Goal: Communication & Community: Connect with others

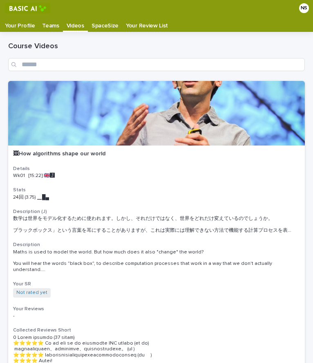
scroll to position [91, 0]
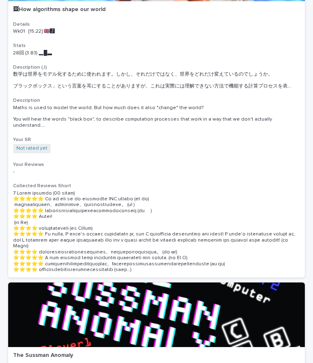
scroll to position [145, 0]
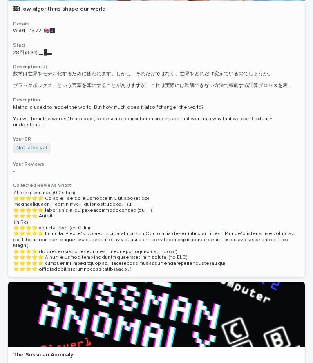
click at [207, 260] on p at bounding box center [156, 231] width 287 height 83
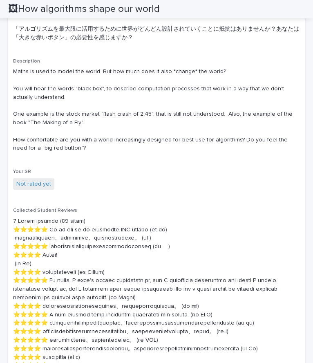
scroll to position [346, 0]
click at [42, 183] on link "Not rated yet" at bounding box center [33, 183] width 35 height 9
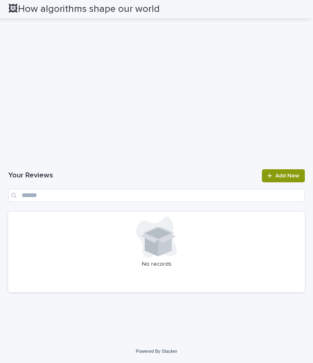
scroll to position [1572, 0]
click at [267, 176] on icon at bounding box center [269, 175] width 4 height 4
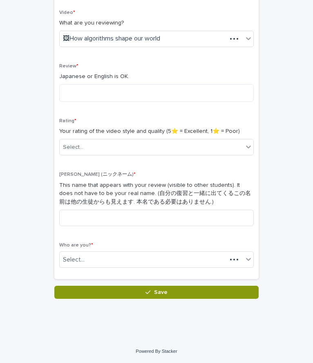
scroll to position [126, 0]
click at [138, 210] on input at bounding box center [156, 218] width 194 height 16
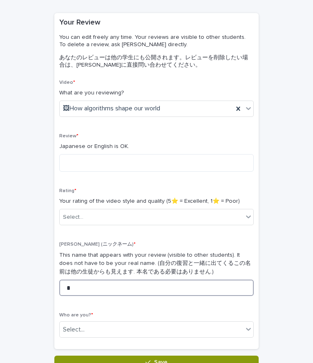
scroll to position [69, 0]
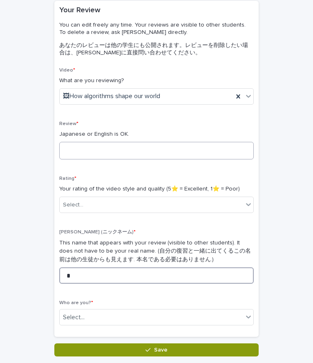
type input "*"
click at [142, 150] on textarea at bounding box center [156, 151] width 194 height 18
type textarea "*"
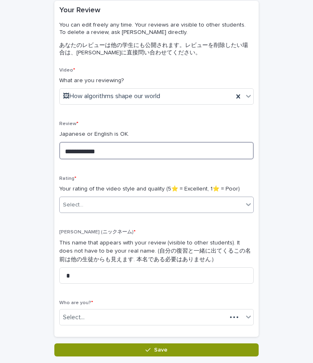
type textarea "**********"
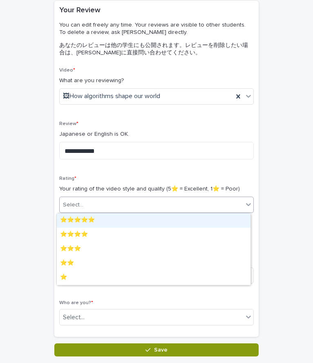
click at [171, 198] on div "Select..." at bounding box center [151, 204] width 183 height 13
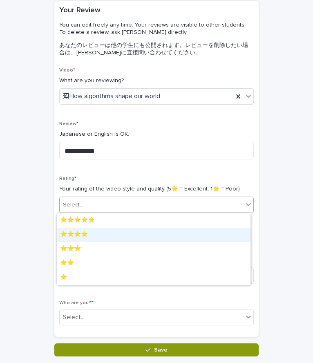
click at [134, 237] on div "⭐️⭐️⭐️⭐️" at bounding box center [154, 235] width 194 height 14
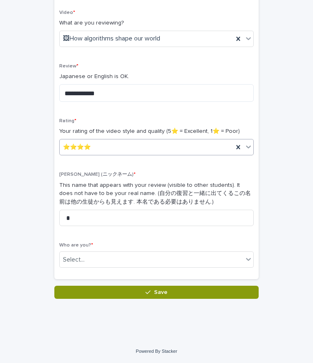
scroll to position [126, 0]
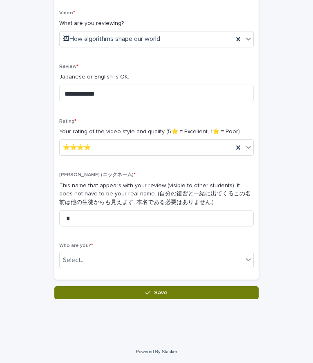
click at [140, 293] on button "Save" at bounding box center [156, 292] width 204 height 13
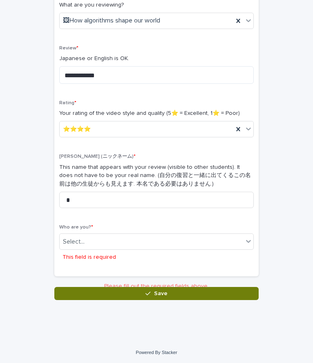
scroll to position [147, 0]
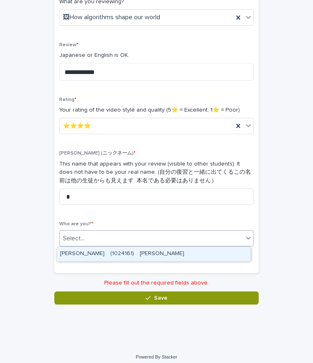
click at [140, 239] on div "Select..." at bounding box center [151, 238] width 183 height 13
click at [143, 250] on div "[PERSON_NAME]　(1024161)　[PERSON_NAME]" at bounding box center [154, 254] width 194 height 14
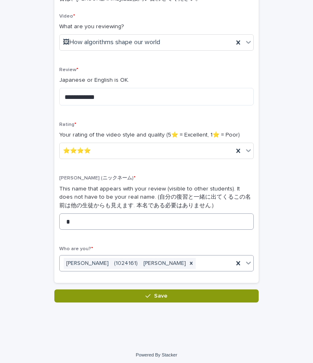
scroll to position [123, 0]
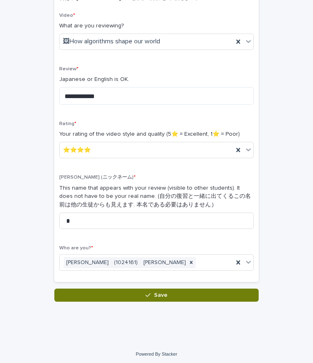
click at [178, 290] on button "Save" at bounding box center [156, 294] width 204 height 13
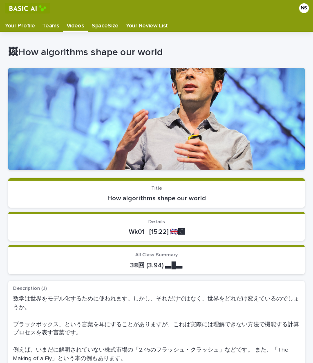
click at [141, 20] on p "Your Review List" at bounding box center [147, 22] width 42 height 13
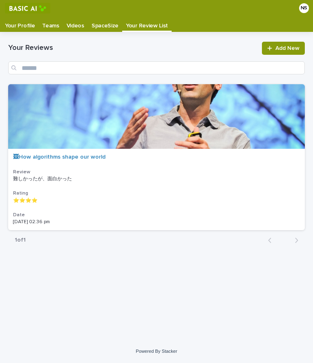
click at [104, 20] on p "SpaceSize" at bounding box center [104, 22] width 27 height 13
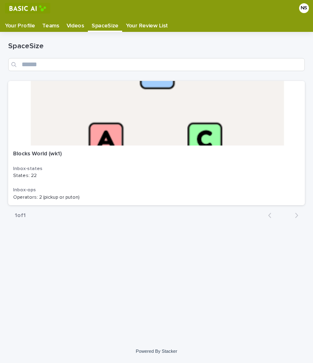
click at [49, 21] on p "Teams" at bounding box center [50, 22] width 17 height 13
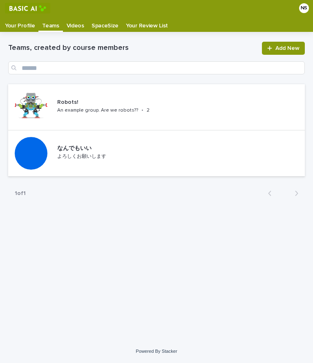
click at [16, 27] on p "Your Profile" at bounding box center [20, 22] width 30 height 13
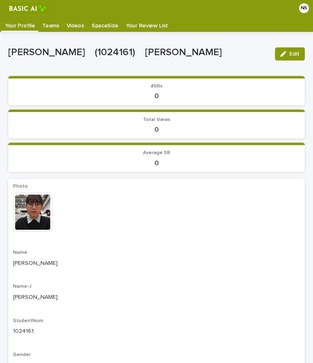
click at [42, 27] on p "Teams" at bounding box center [50, 22] width 17 height 13
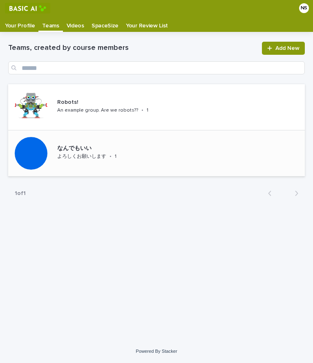
click at [76, 143] on div "なんでもいい" at bounding box center [104, 147] width 94 height 9
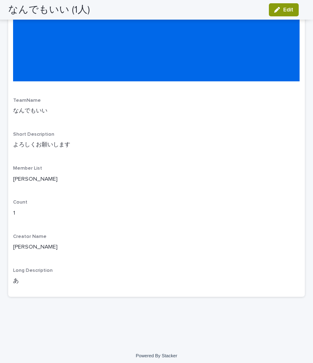
scroll to position [212, 0]
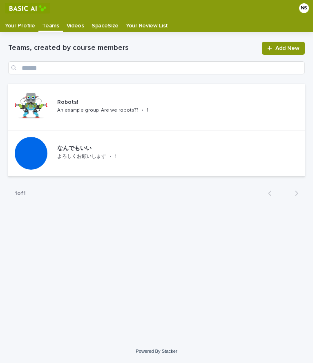
click at [16, 25] on p "Your Profile" at bounding box center [20, 22] width 30 height 13
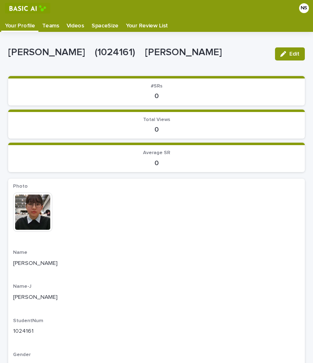
click at [43, 26] on p "Teams" at bounding box center [50, 22] width 17 height 13
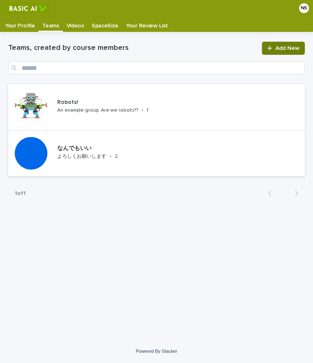
click at [267, 45] on link "Add New" at bounding box center [283, 48] width 43 height 13
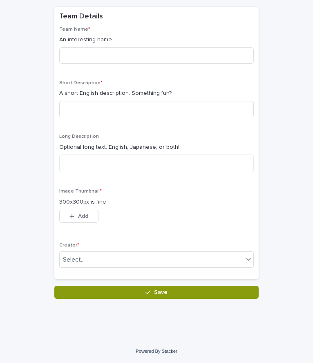
scroll to position [62, 0]
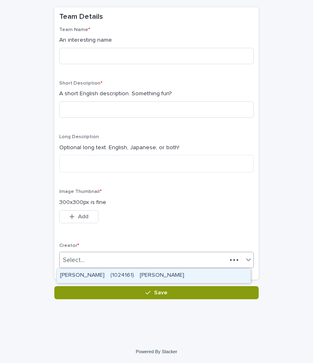
click at [101, 254] on div "Select..." at bounding box center [143, 259] width 167 height 13
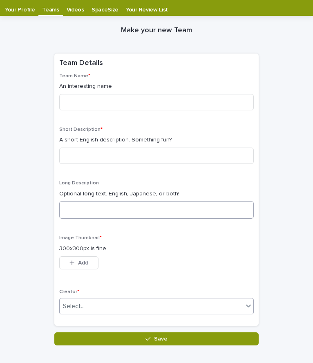
scroll to position [16, 0]
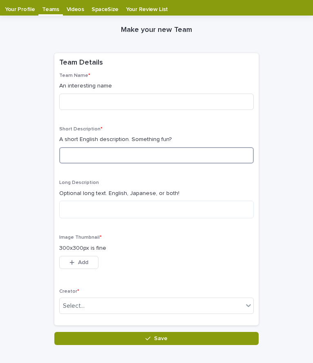
click at [129, 156] on input at bounding box center [156, 155] width 194 height 16
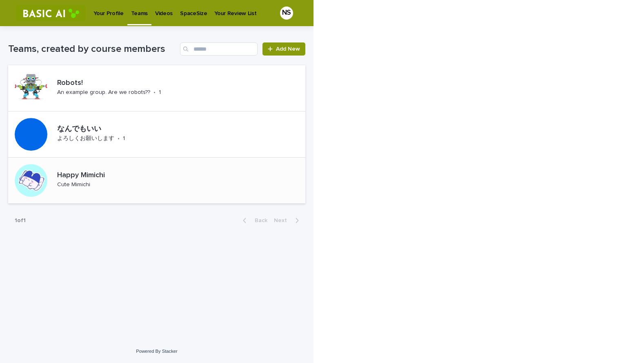
click at [130, 180] on p "Happy Mimichi" at bounding box center [97, 175] width 81 height 9
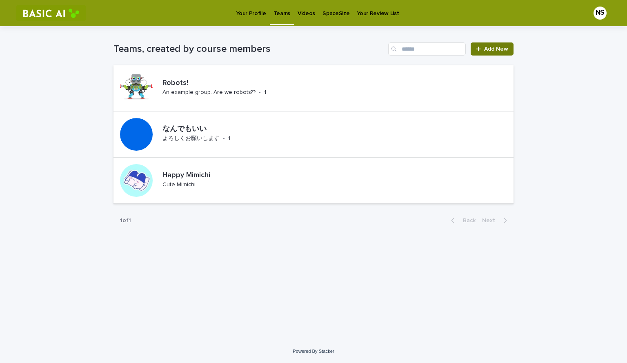
click at [312, 52] on link "Add New" at bounding box center [492, 48] width 43 height 13
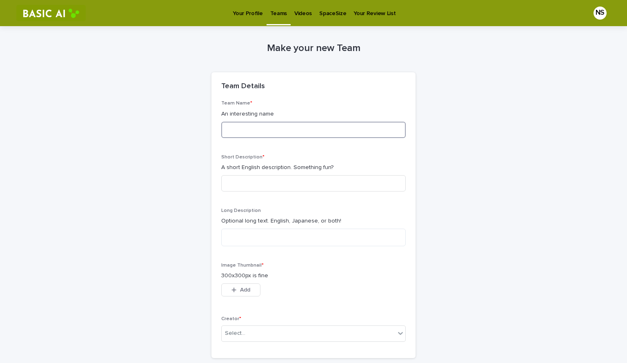
click at [282, 127] on input at bounding box center [313, 130] width 185 height 16
click at [248, 134] on input at bounding box center [313, 130] width 185 height 16
type input "*"
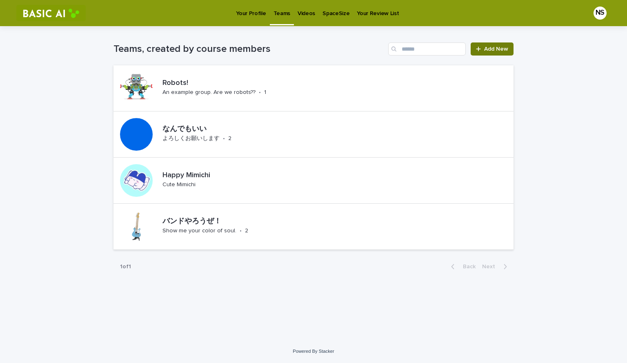
click at [312, 46] on span "Add New" at bounding box center [496, 49] width 24 height 6
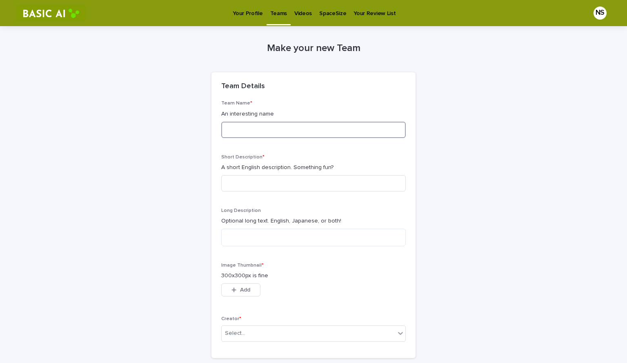
click at [303, 125] on input at bounding box center [313, 130] width 185 height 16
click at [270, 183] on input at bounding box center [313, 183] width 185 height 16
click at [281, 130] on input "****" at bounding box center [313, 130] width 185 height 16
type input "*"
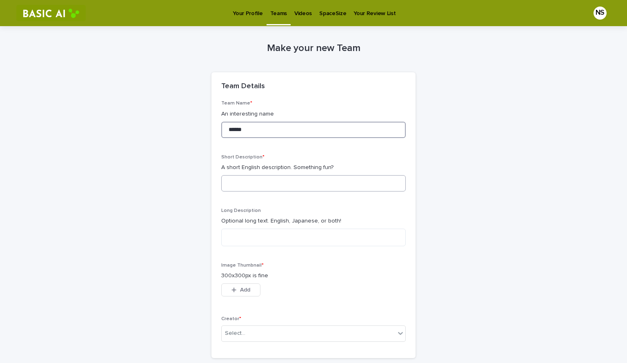
type input "******"
click at [273, 183] on input at bounding box center [313, 183] width 185 height 16
type input "*"
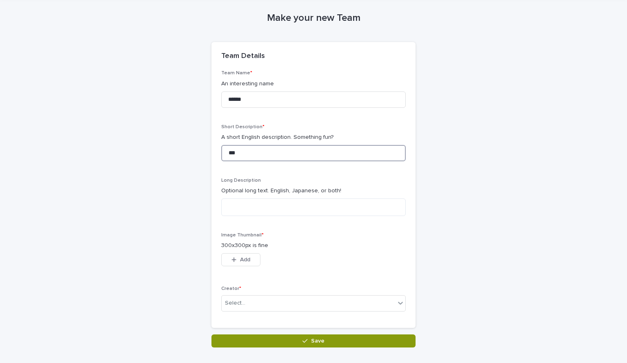
scroll to position [30, 0]
type input "*"
click at [284, 156] on input at bounding box center [313, 153] width 185 height 16
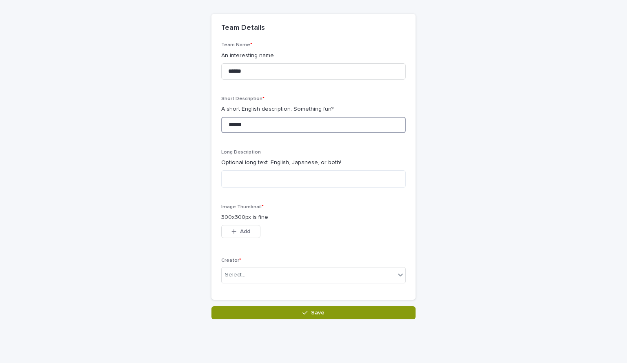
scroll to position [78, 0]
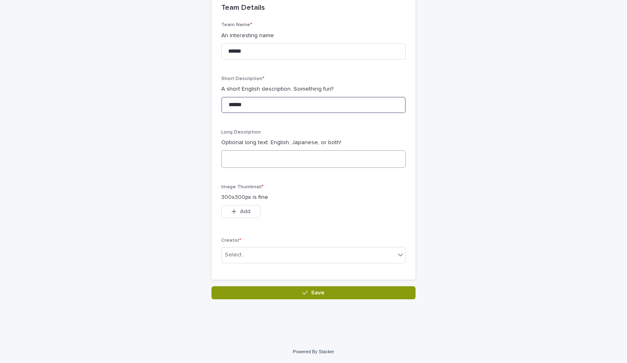
type input "******"
click at [263, 157] on textarea at bounding box center [313, 159] width 185 height 18
click at [242, 209] on span "Add" at bounding box center [245, 212] width 10 height 6
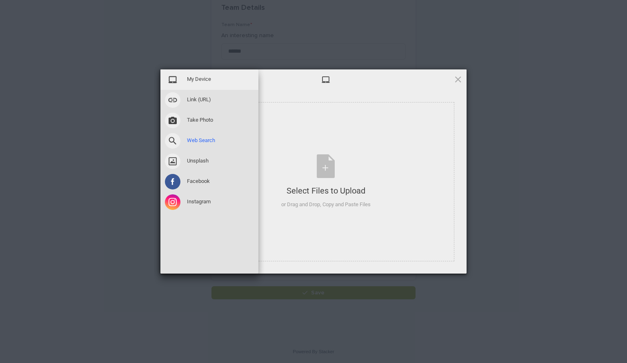
click at [173, 138] on span at bounding box center [173, 141] width 16 height 16
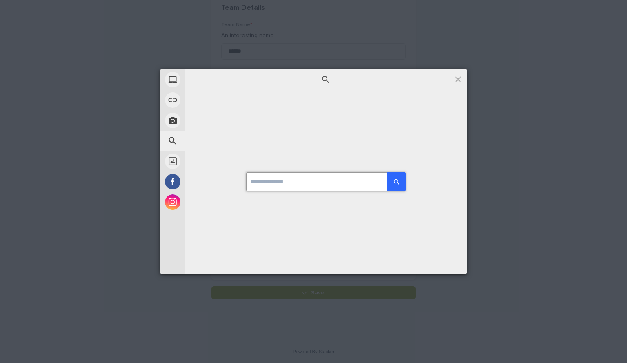
click at [271, 180] on input at bounding box center [325, 181] width 159 height 19
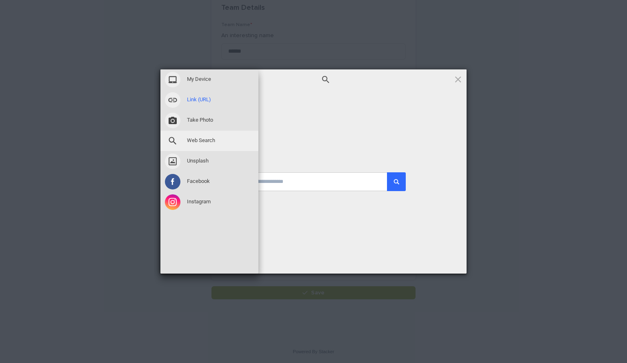
click at [172, 96] on span at bounding box center [173, 100] width 16 height 16
click at [206, 82] on span "My Device" at bounding box center [199, 79] width 24 height 7
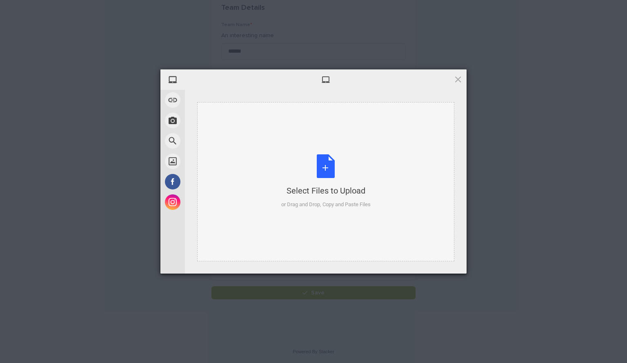
click at [312, 166] on div "Select Files to Upload or Drag and Drop, Copy and Paste Files" at bounding box center [325, 181] width 89 height 54
click at [312, 77] on span at bounding box center [458, 79] width 9 height 9
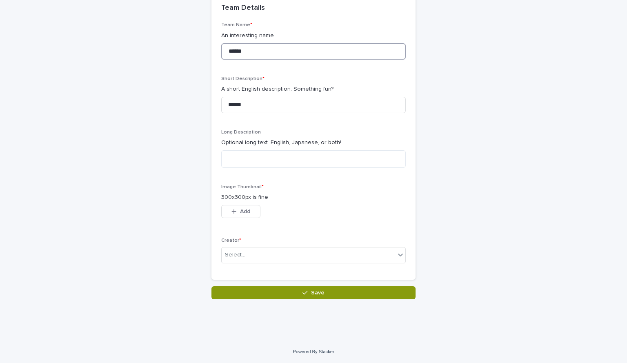
click at [312, 50] on input "******" at bounding box center [313, 51] width 185 height 16
type input "*"
click at [312, 55] on input at bounding box center [313, 51] width 185 height 16
type input "******"
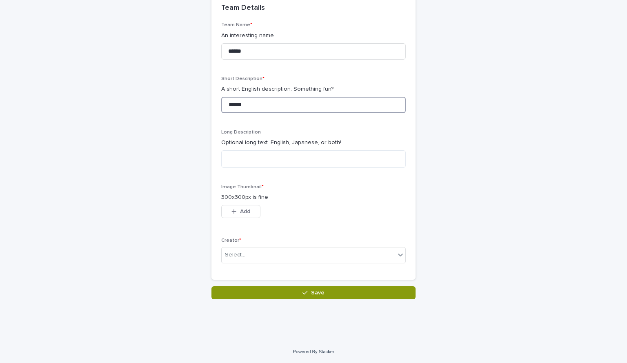
click at [294, 99] on input "******" at bounding box center [313, 105] width 185 height 16
type input "*"
click at [242, 207] on button "Add" at bounding box center [240, 211] width 39 height 13
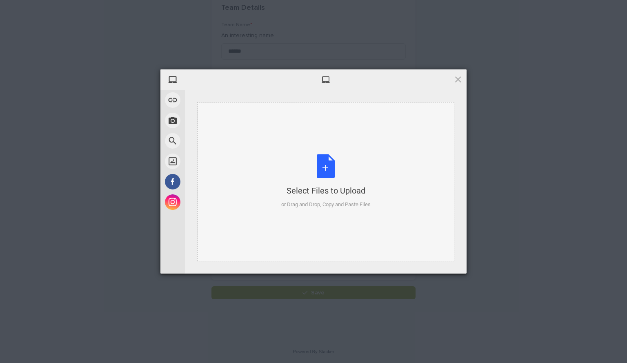
click at [312, 168] on div "Select Files to Upload or Drag and Drop, Copy and Paste Files" at bounding box center [325, 181] width 89 height 54
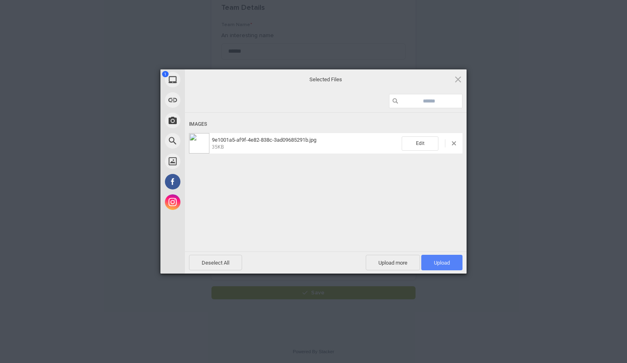
click at [312, 261] on span "Upload 1" at bounding box center [442, 263] width 16 height 6
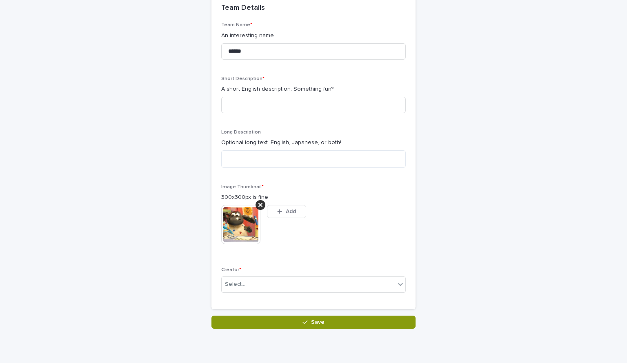
scroll to position [93, 0]
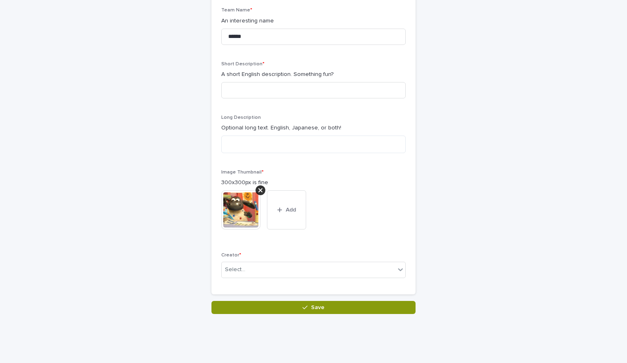
click at [241, 203] on img at bounding box center [240, 209] width 39 height 39
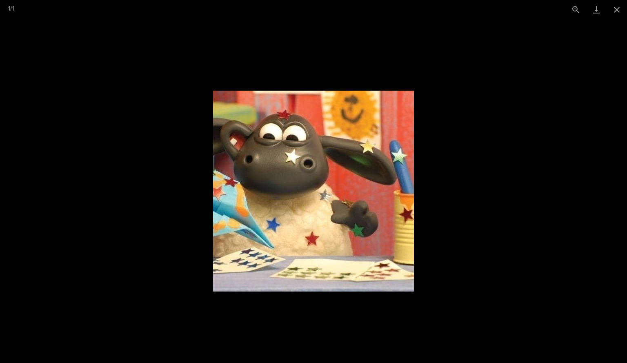
click at [312, 196] on picture at bounding box center [313, 191] width 627 height 344
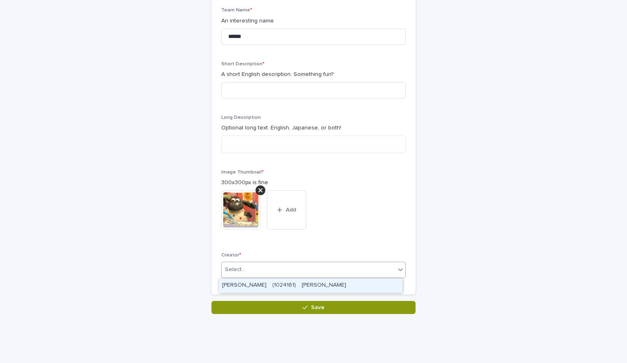
click at [312, 270] on div "Select..." at bounding box center [309, 269] width 174 height 13
click at [312, 285] on div "[PERSON_NAME]　(1024161)　[PERSON_NAME]" at bounding box center [311, 286] width 184 height 14
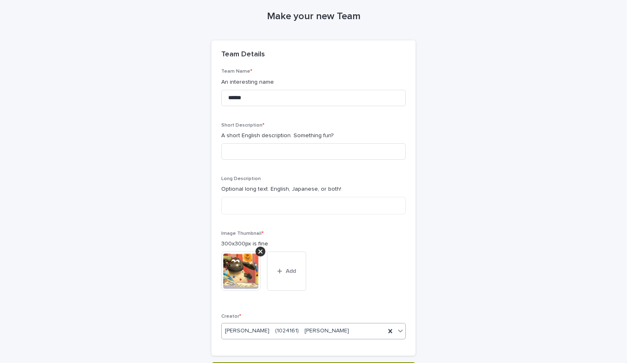
scroll to position [30, 0]
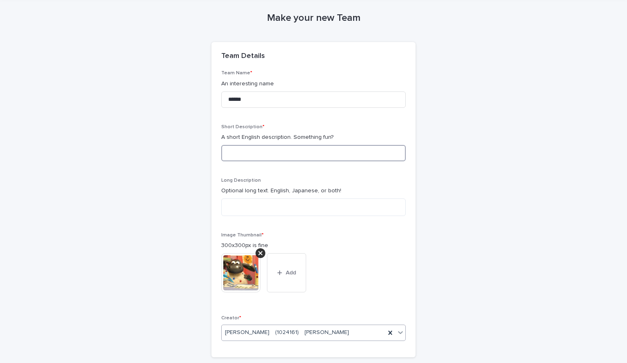
click at [312, 158] on input at bounding box center [313, 153] width 185 height 16
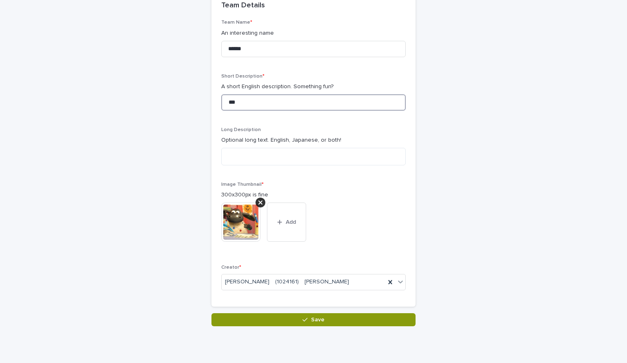
scroll to position [108, 0]
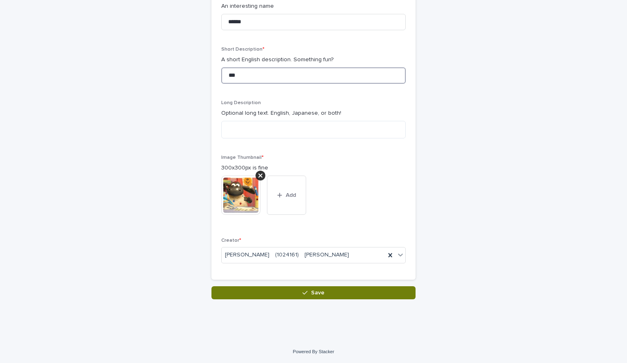
type input "***"
click at [312, 289] on button "Save" at bounding box center [314, 292] width 204 height 13
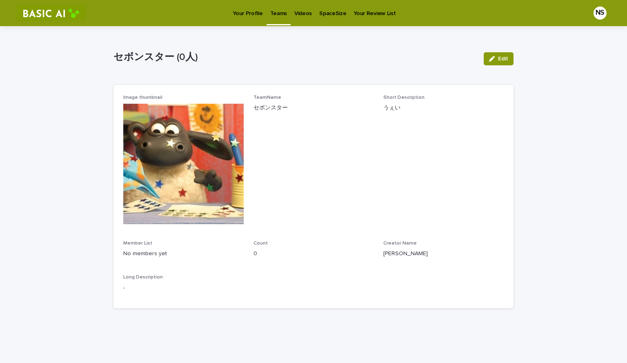
click at [274, 20] on link "Teams" at bounding box center [279, 12] width 24 height 24
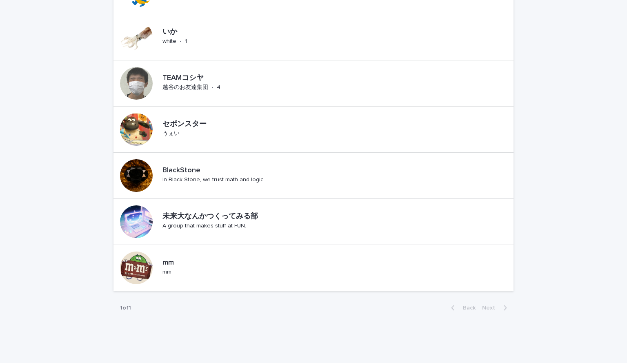
scroll to position [466, 0]
click at [172, 122] on p "セボンスター" at bounding box center [193, 125] width 61 height 9
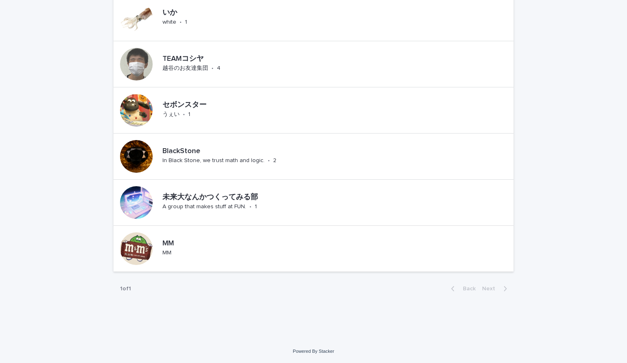
scroll to position [485, 0]
click at [130, 101] on div at bounding box center [136, 110] width 33 height 33
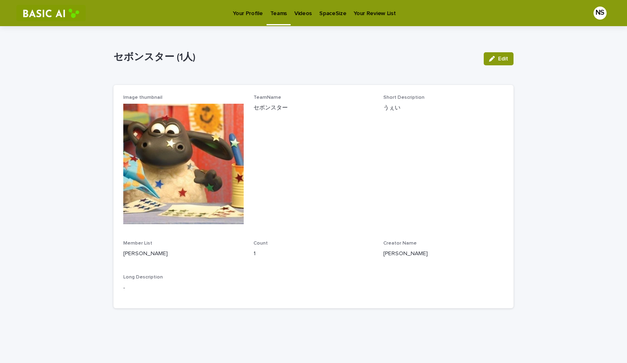
click at [181, 160] on img at bounding box center [183, 164] width 121 height 121
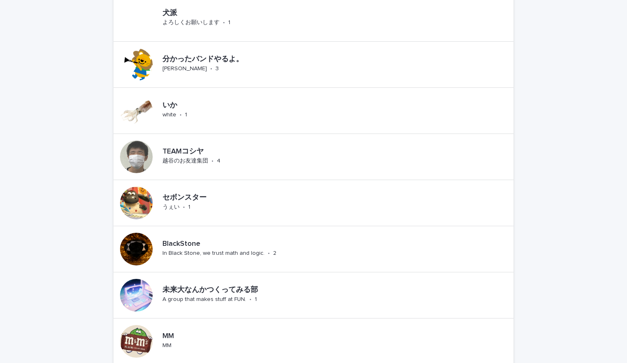
scroll to position [401, 0]
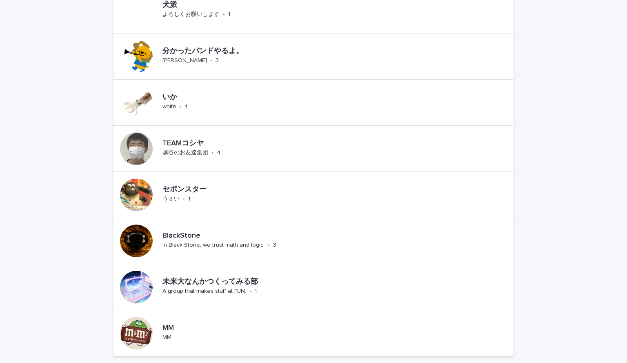
click at [176, 209] on div "セボンスター うぇい • 1" at bounding box center [176, 195] width 124 height 46
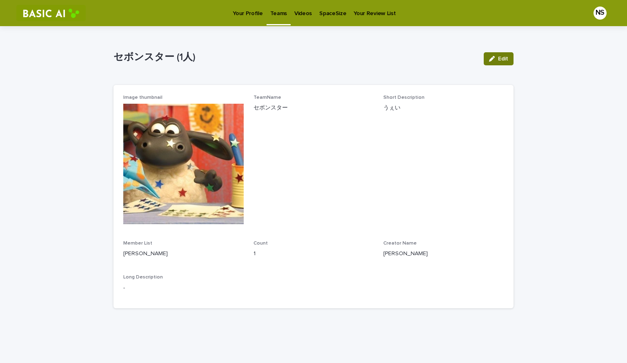
click at [312, 60] on span "Edit" at bounding box center [503, 59] width 10 height 6
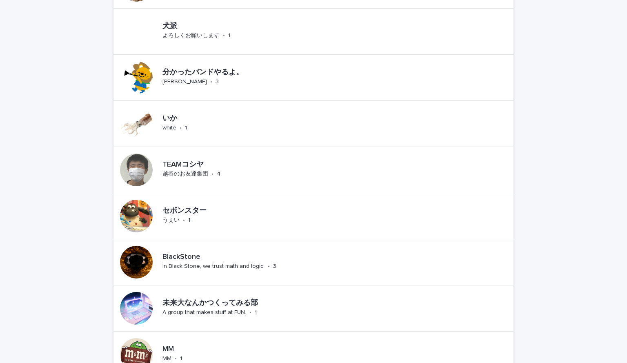
scroll to position [486, 0]
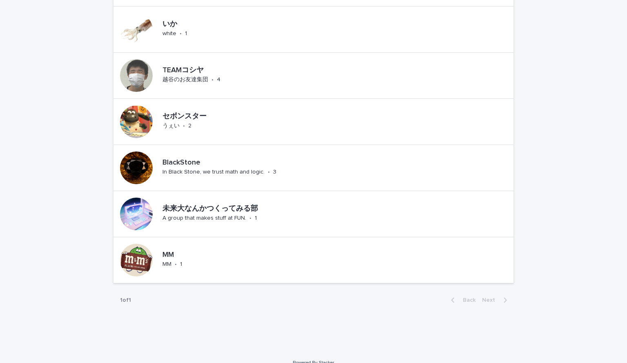
scroll to position [474, 0]
click at [135, 116] on div at bounding box center [136, 122] width 33 height 33
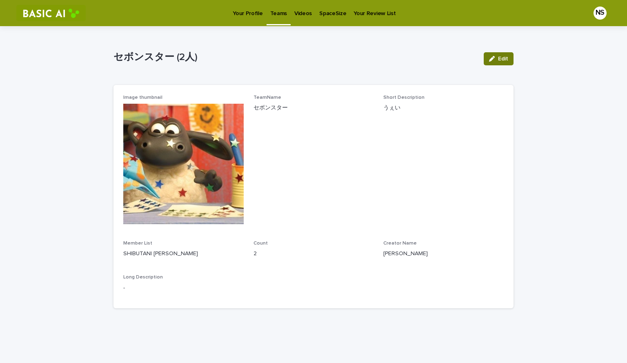
click at [493, 54] on button "Edit" at bounding box center [499, 58] width 30 height 13
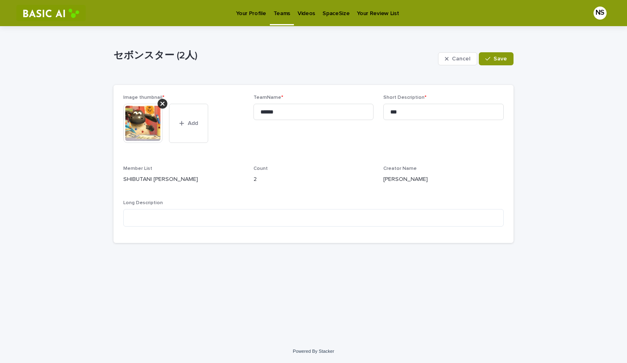
click at [268, 174] on div "2" at bounding box center [314, 179] width 121 height 10
click at [293, 171] on p "Count" at bounding box center [314, 169] width 121 height 6
click at [280, 13] on p "Teams" at bounding box center [282, 8] width 17 height 17
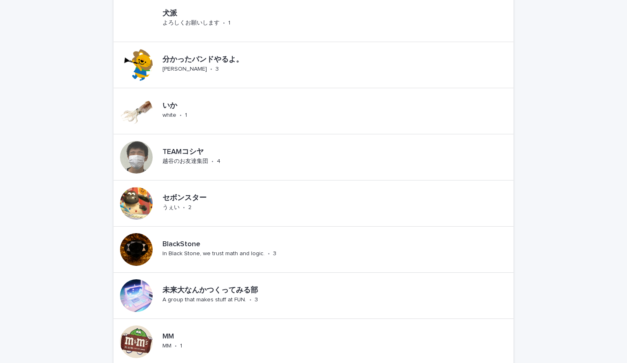
scroll to position [394, 0]
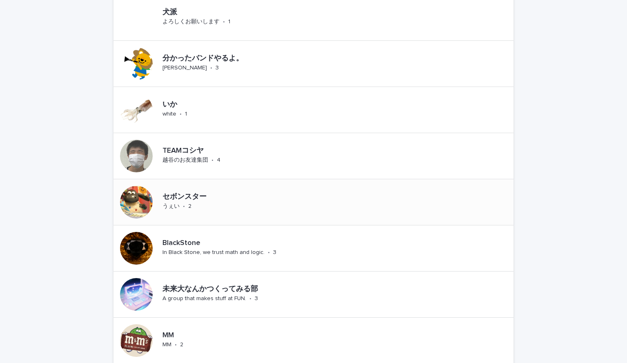
click at [133, 191] on div at bounding box center [136, 202] width 33 height 33
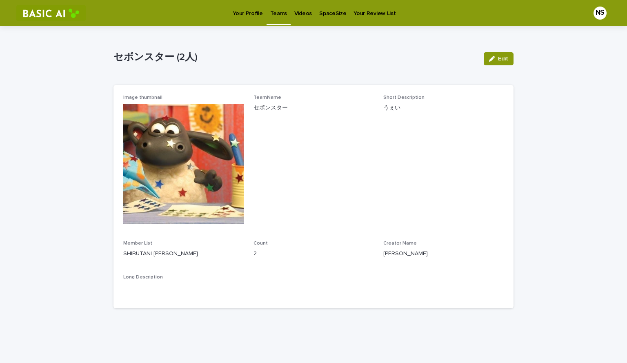
click at [242, 13] on p "Your Profile" at bounding box center [248, 8] width 30 height 17
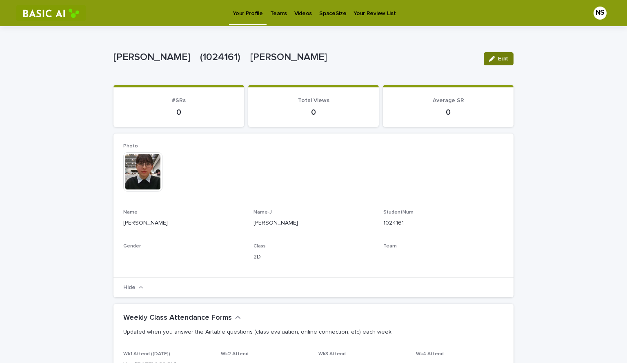
click at [486, 63] on button "Edit" at bounding box center [499, 58] width 30 height 13
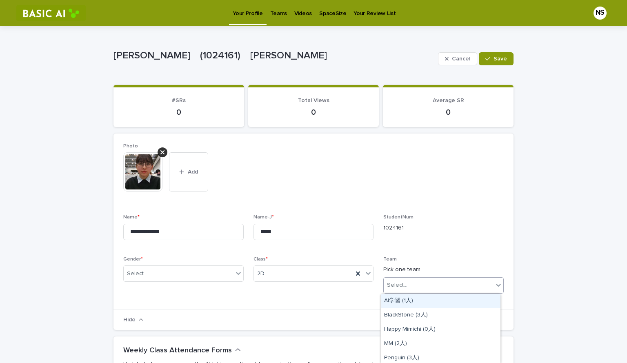
click at [422, 280] on div "Select..." at bounding box center [438, 285] width 109 height 13
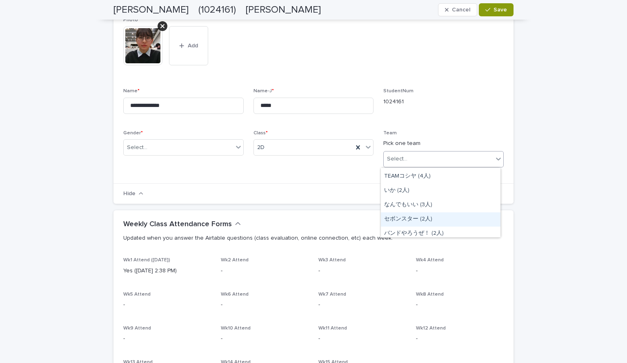
scroll to position [84, 0]
click at [416, 216] on div "セボンスター (2人)" at bounding box center [441, 220] width 120 height 14
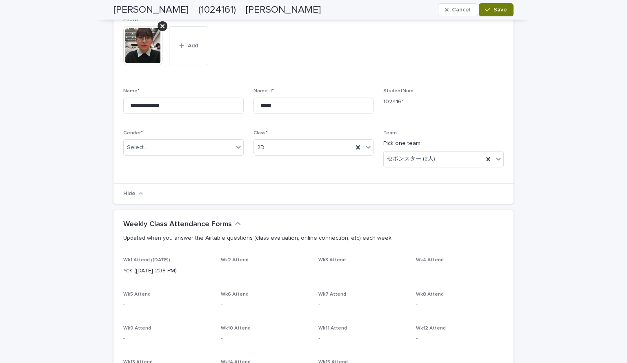
click at [489, 4] on button "Save" at bounding box center [496, 9] width 35 height 13
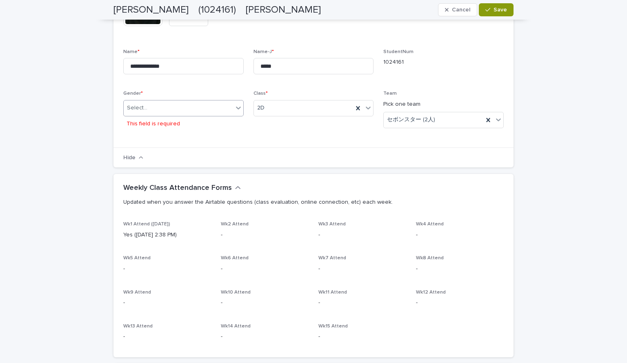
scroll to position [131, 0]
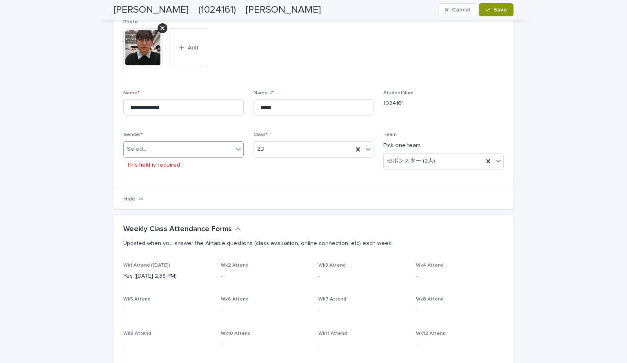
click at [195, 157] on body "**********" at bounding box center [313, 181] width 627 height 363
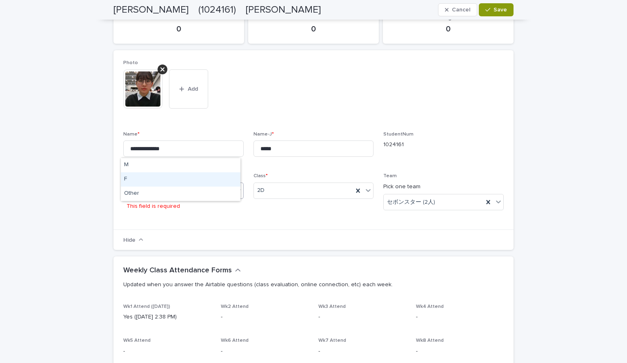
scroll to position [152, 0]
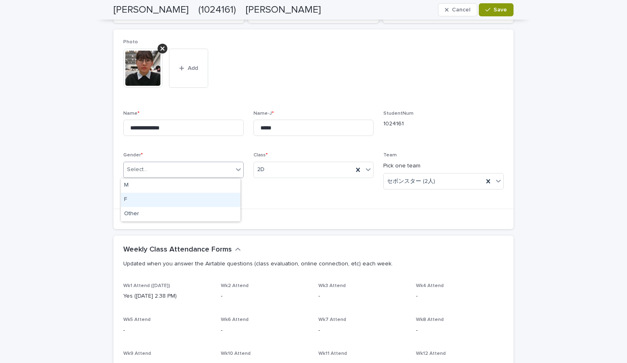
click at [163, 196] on div "F" at bounding box center [181, 200] width 120 height 14
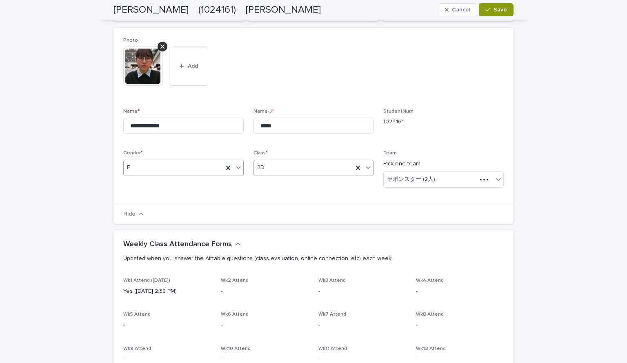
scroll to position [147, 0]
click at [496, 10] on span "Save" at bounding box center [500, 10] width 13 height 6
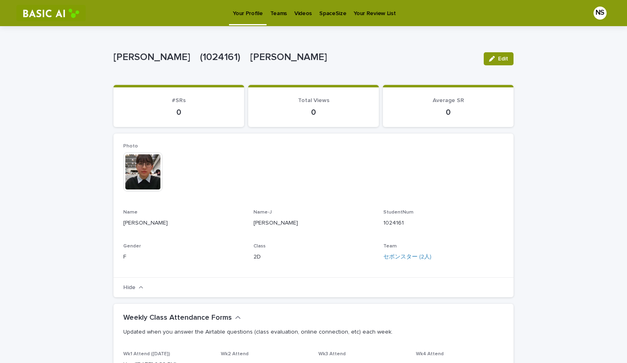
scroll to position [0, 0]
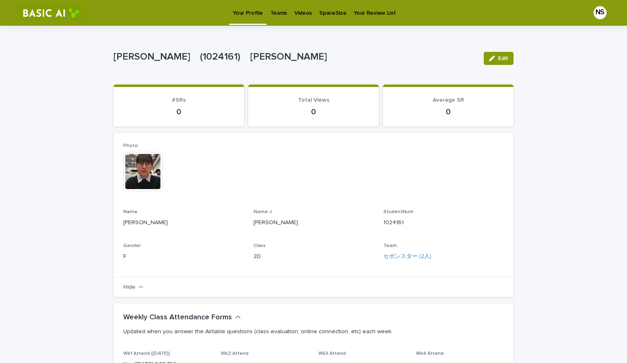
click at [276, 9] on p "Teams" at bounding box center [278, 8] width 17 height 17
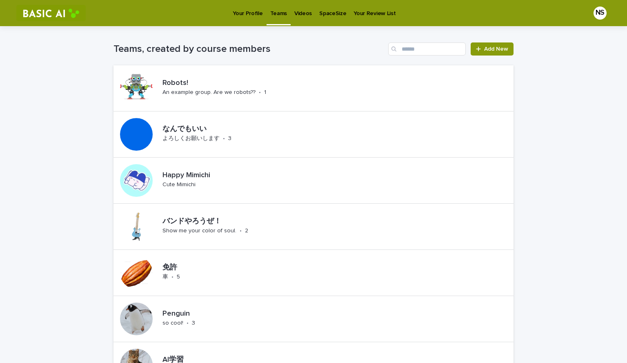
click at [303, 17] on link "Videos" at bounding box center [303, 12] width 25 height 25
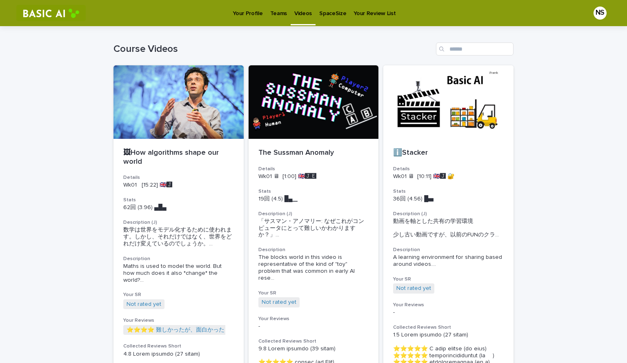
click at [239, 9] on p "Your Profile" at bounding box center [248, 8] width 30 height 17
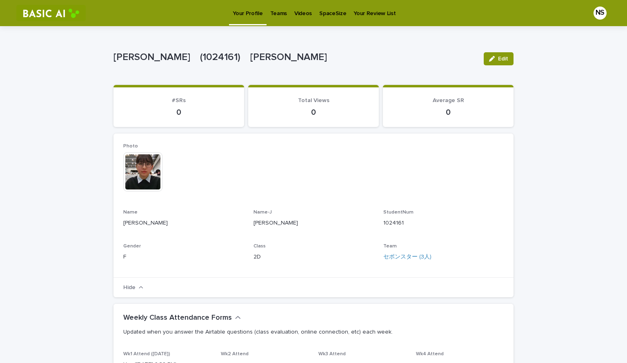
click at [321, 9] on p "SpaceSize" at bounding box center [332, 8] width 27 height 17
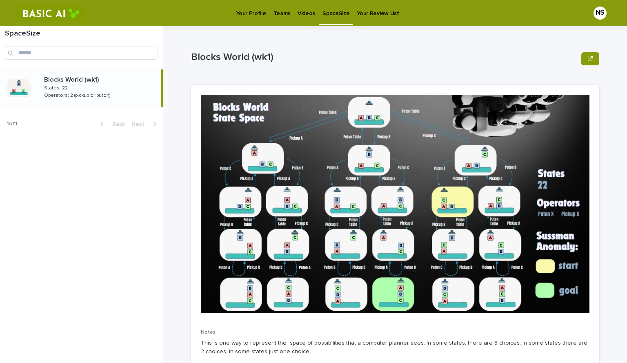
click at [303, 10] on p "Videos" at bounding box center [307, 8] width 18 height 17
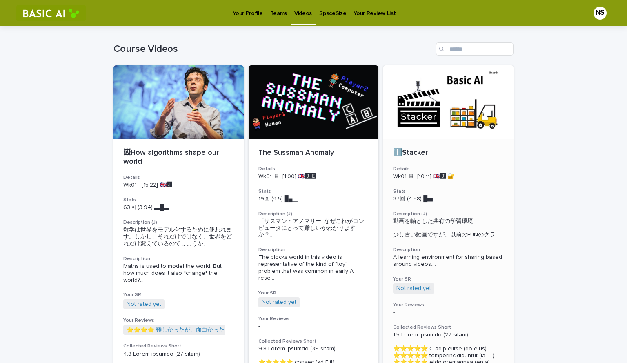
click at [444, 106] on div at bounding box center [449, 102] width 130 height 74
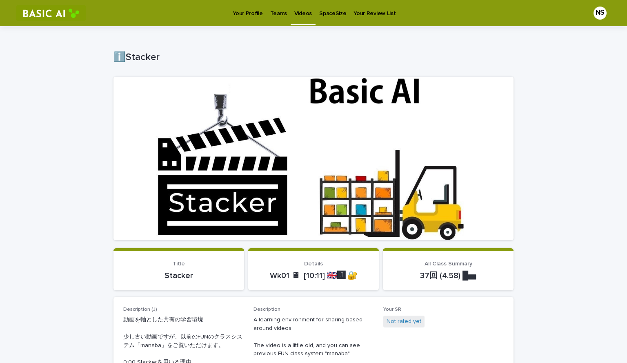
click at [319, 163] on div at bounding box center [314, 158] width 400 height 163
click at [300, 12] on p "Videos" at bounding box center [304, 8] width 18 height 17
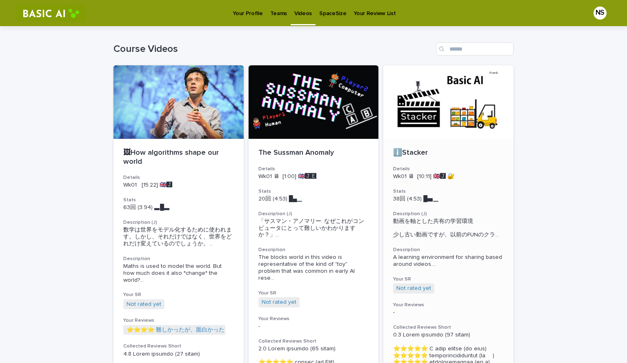
click at [459, 123] on div at bounding box center [449, 102] width 130 height 74
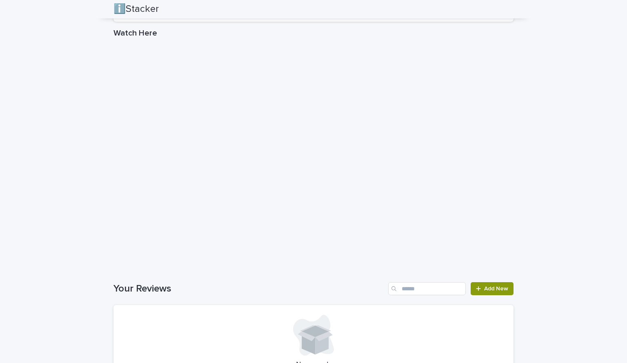
scroll to position [1292, 0]
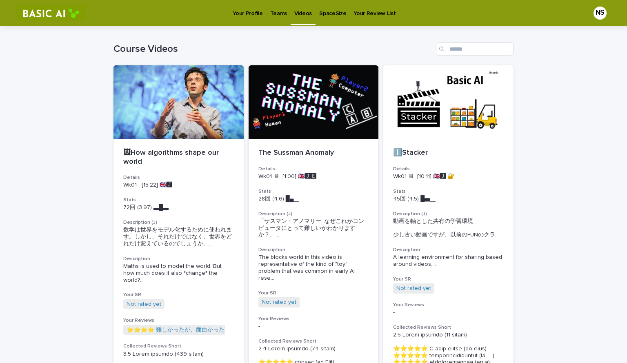
click at [237, 7] on p "Your Profile" at bounding box center [248, 8] width 30 height 17
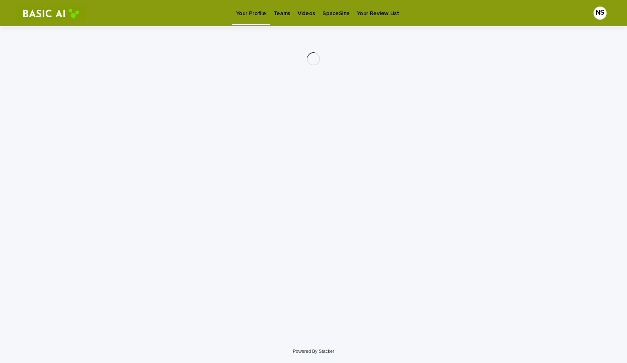
click at [270, 9] on div "Teams" at bounding box center [282, 8] width 24 height 17
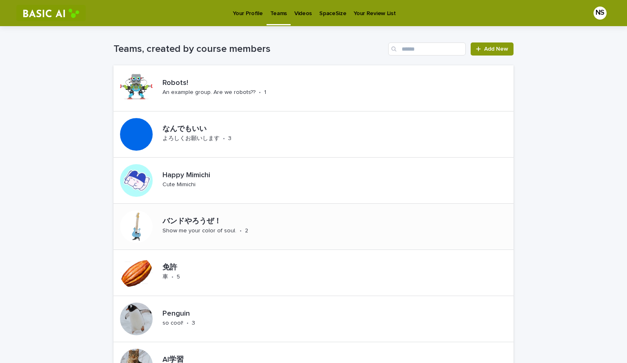
click at [214, 239] on div "バンドやろうぜ！ Show me your color of soul. • 2" at bounding box center [234, 226] width 151 height 25
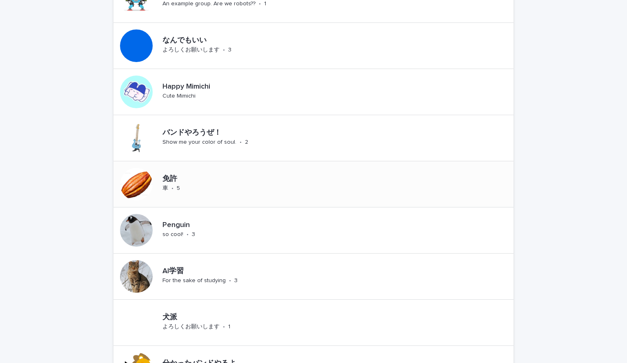
click at [177, 192] on p "5" at bounding box center [178, 188] width 3 height 7
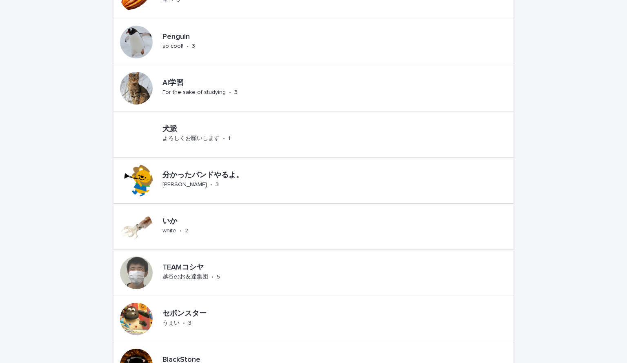
scroll to position [280, 0]
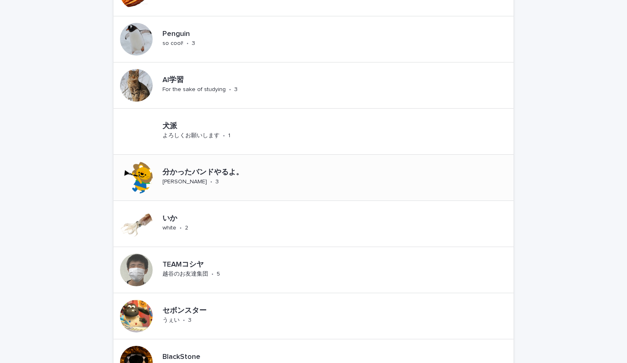
click at [221, 178] on div "分かったバンドやるよ。 星野源LOVE • 3" at bounding box center [231, 177] width 144 height 25
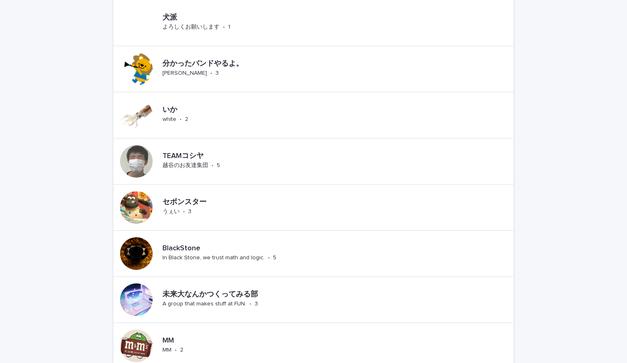
scroll to position [390, 0]
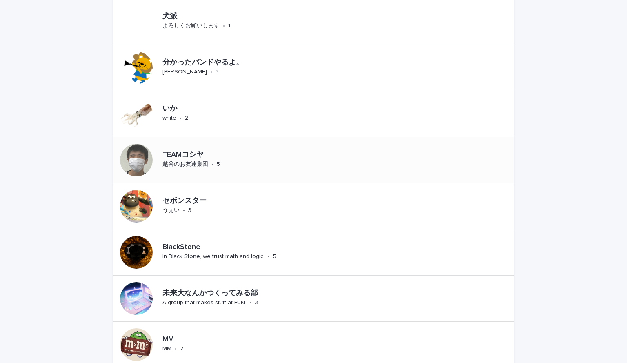
click at [217, 165] on p "5" at bounding box center [218, 164] width 3 height 7
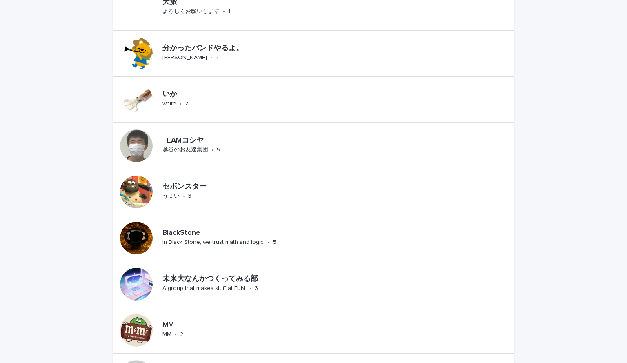
scroll to position [407, 0]
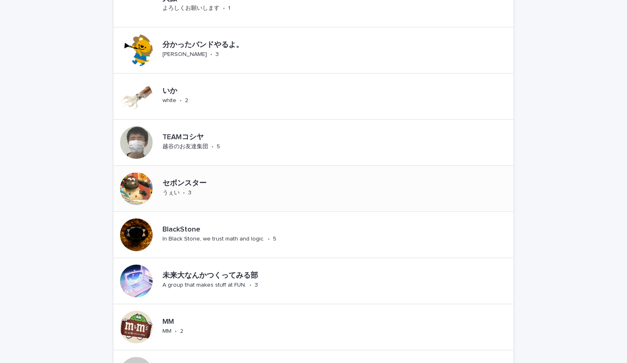
click at [229, 176] on div "セボンスター うぇい • 3" at bounding box center [199, 188] width 80 height 25
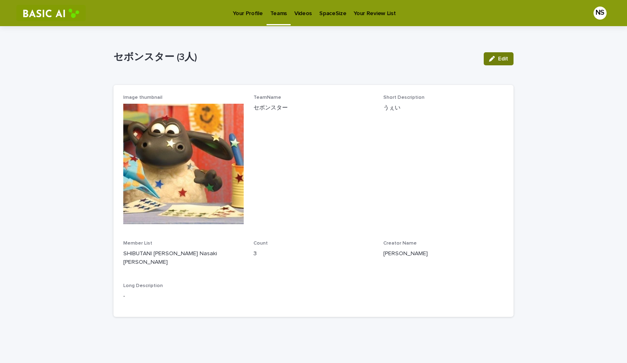
click at [500, 60] on span "Edit" at bounding box center [503, 59] width 10 height 6
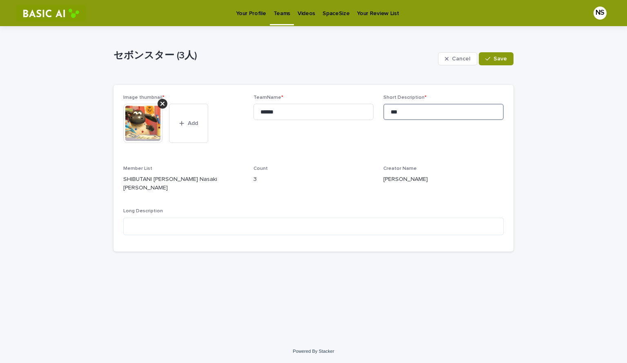
click at [451, 110] on input "***" at bounding box center [444, 112] width 121 height 16
type input "*"
click at [503, 61] on span "Save" at bounding box center [500, 59] width 13 height 6
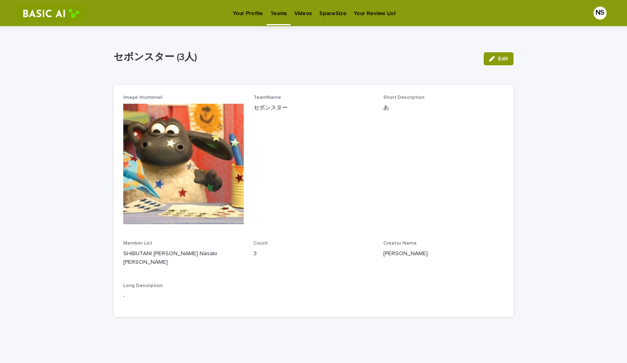
click at [273, 17] on link "Teams" at bounding box center [279, 12] width 24 height 24
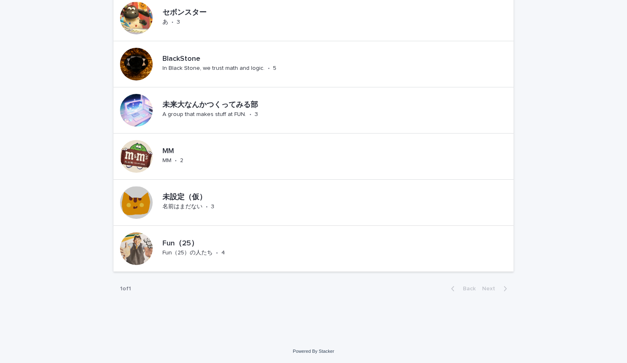
scroll to position [578, 0]
click at [246, 237] on div "Fun（25） Fun（25）の人たち • 4" at bounding box center [211, 249] width 105 height 25
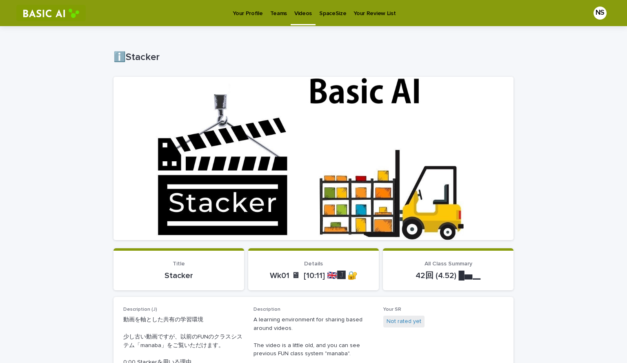
click at [251, 9] on p "Your Profile" at bounding box center [248, 8] width 30 height 17
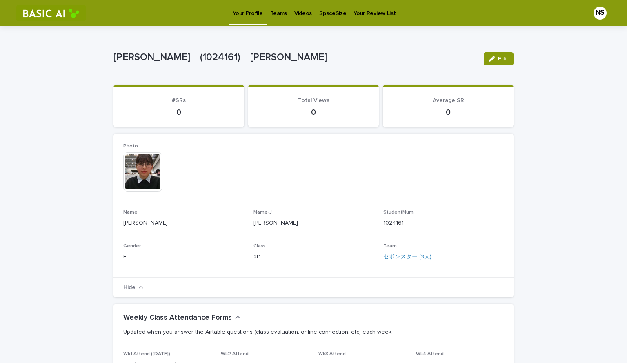
click at [297, 14] on p "Videos" at bounding box center [304, 8] width 18 height 17
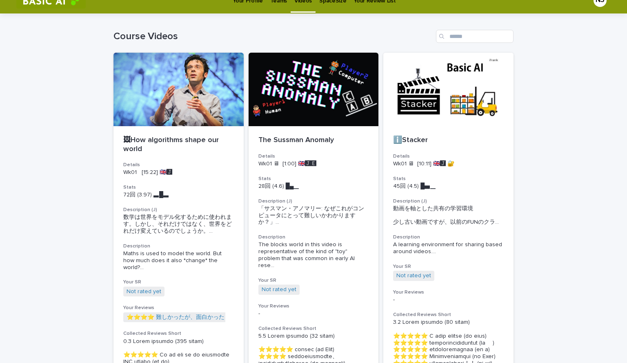
scroll to position [12, 0]
